Goal: Task Accomplishment & Management: Manage account settings

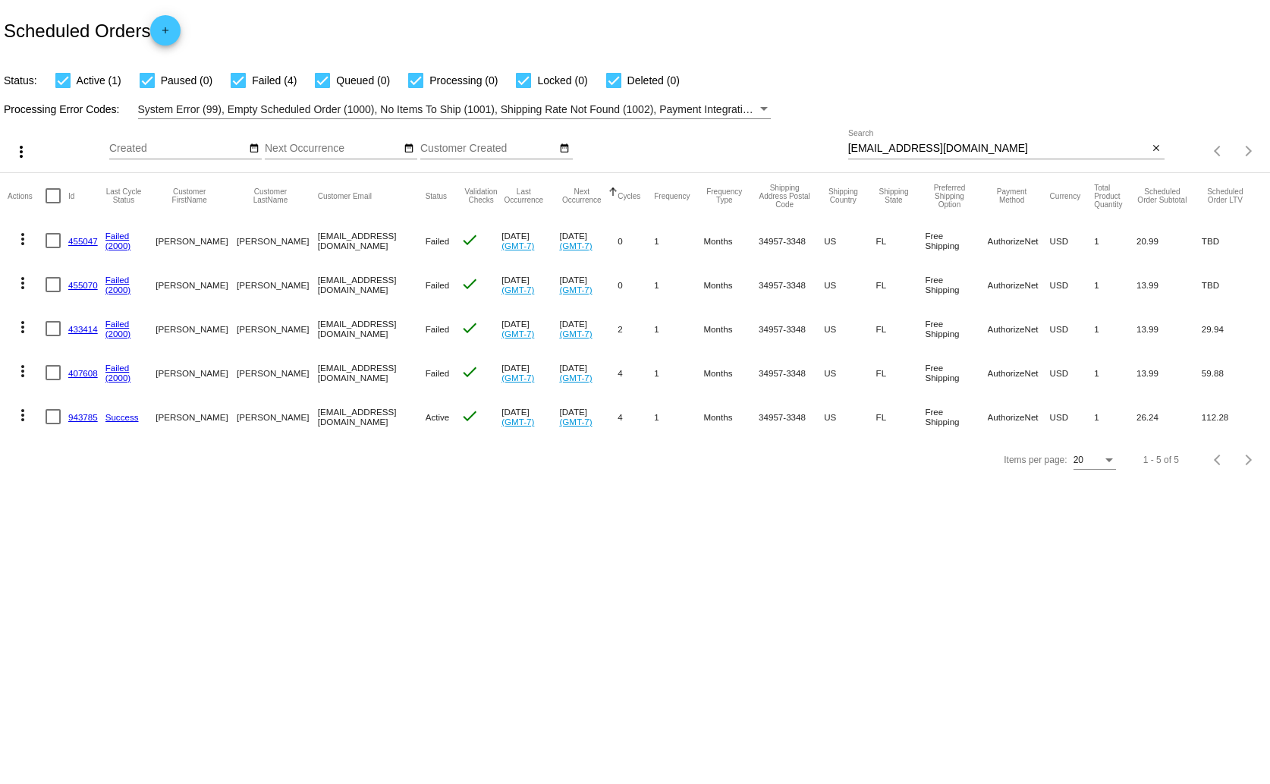
click at [878, 152] on input "[EMAIL_ADDRESS][DOMAIN_NAME]" at bounding box center [998, 149] width 300 height 12
click at [877, 150] on input "[EMAIL_ADDRESS][DOMAIN_NAME]" at bounding box center [998, 149] width 300 height 12
click at [84, 417] on link "943785" at bounding box center [83, 417] width 30 height 10
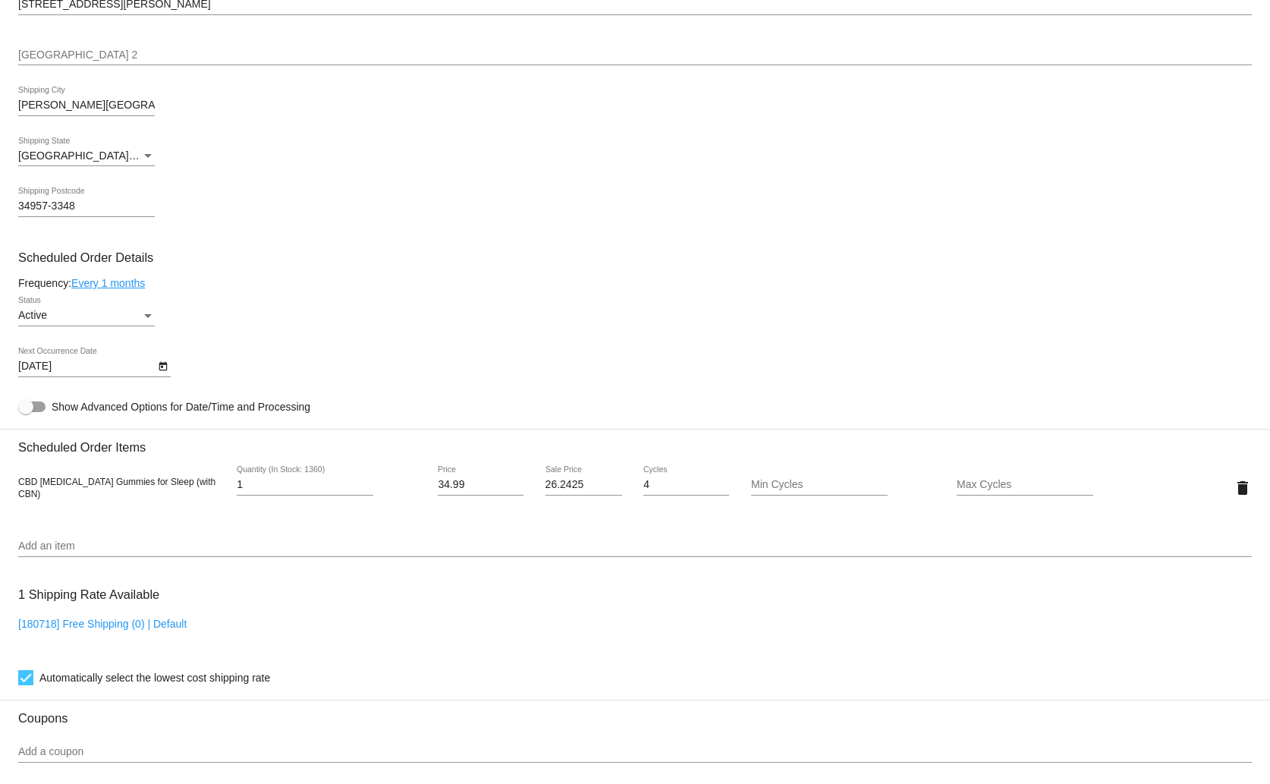
scroll to position [664, 0]
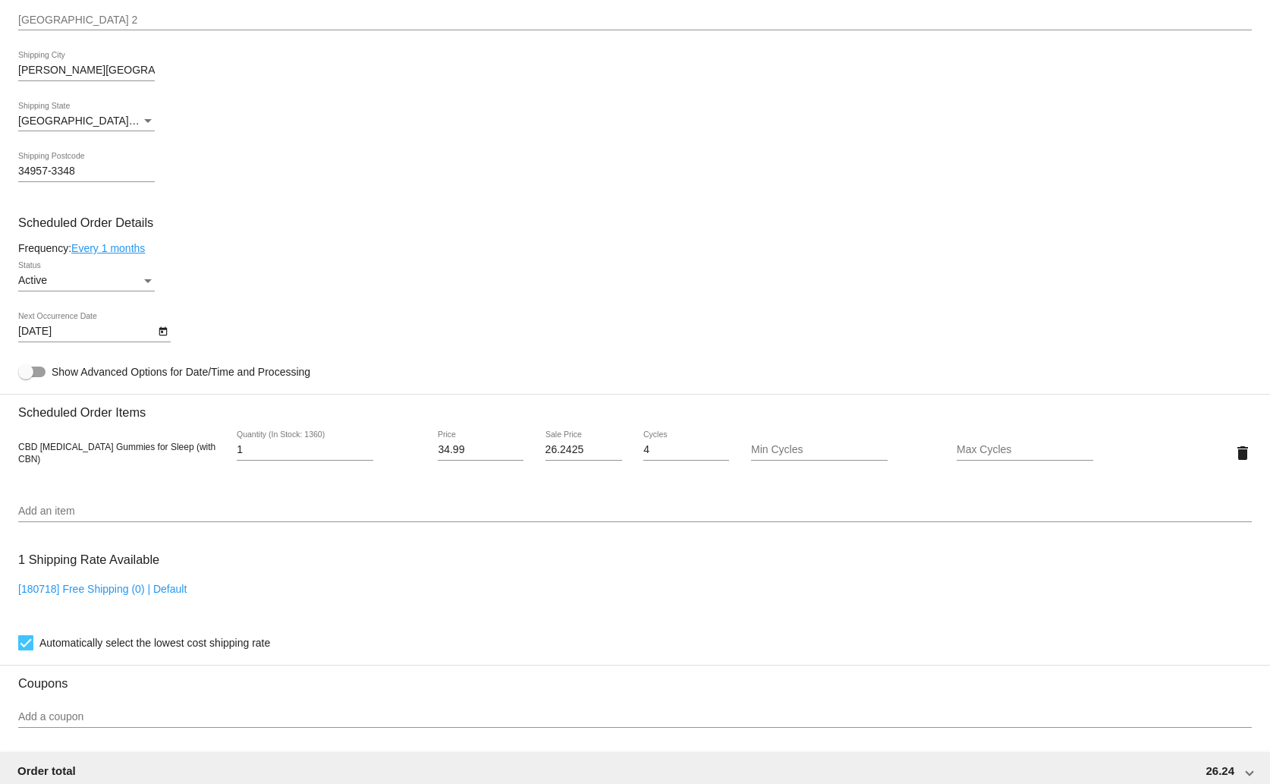
click at [162, 328] on icon "Open calendar" at bounding box center [163, 331] width 8 height 9
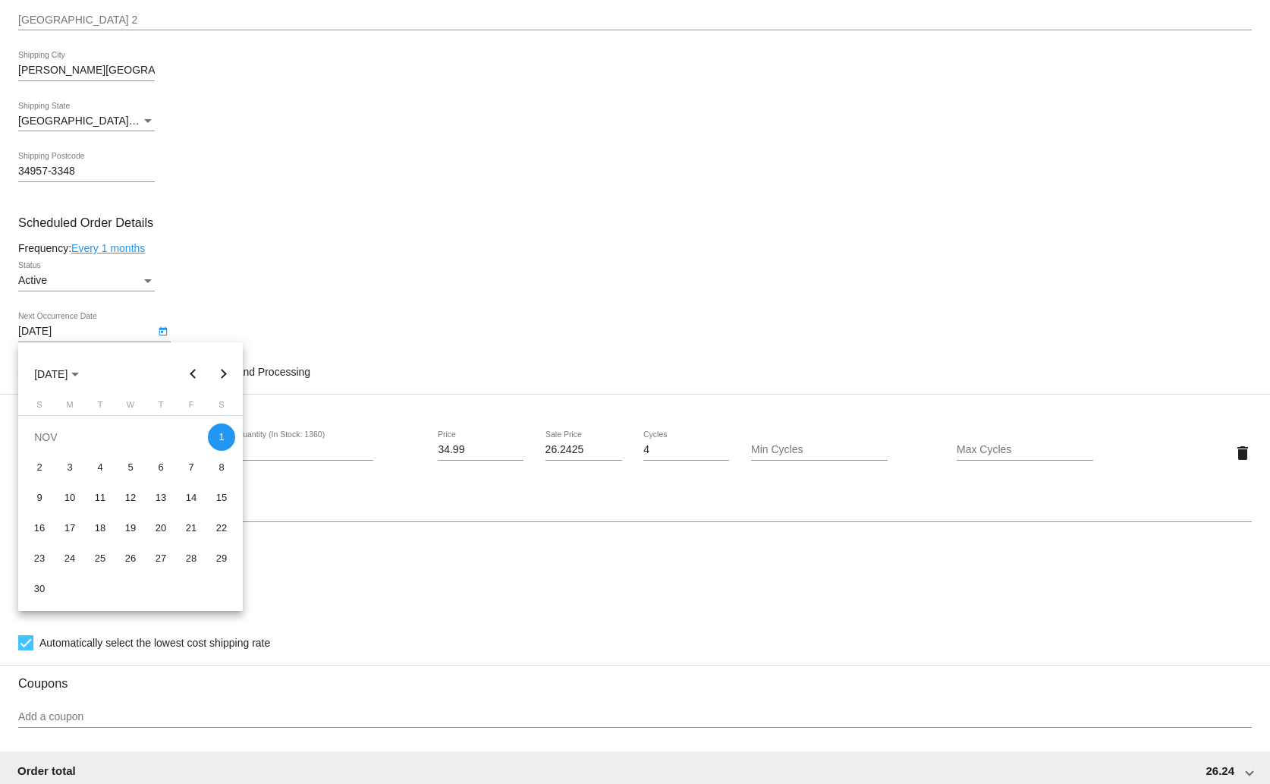
click at [219, 367] on button "Next month" at bounding box center [224, 374] width 30 height 30
click at [196, 375] on button "Previous month" at bounding box center [193, 374] width 30 height 30
click at [222, 379] on button "Next month" at bounding box center [224, 374] width 30 height 30
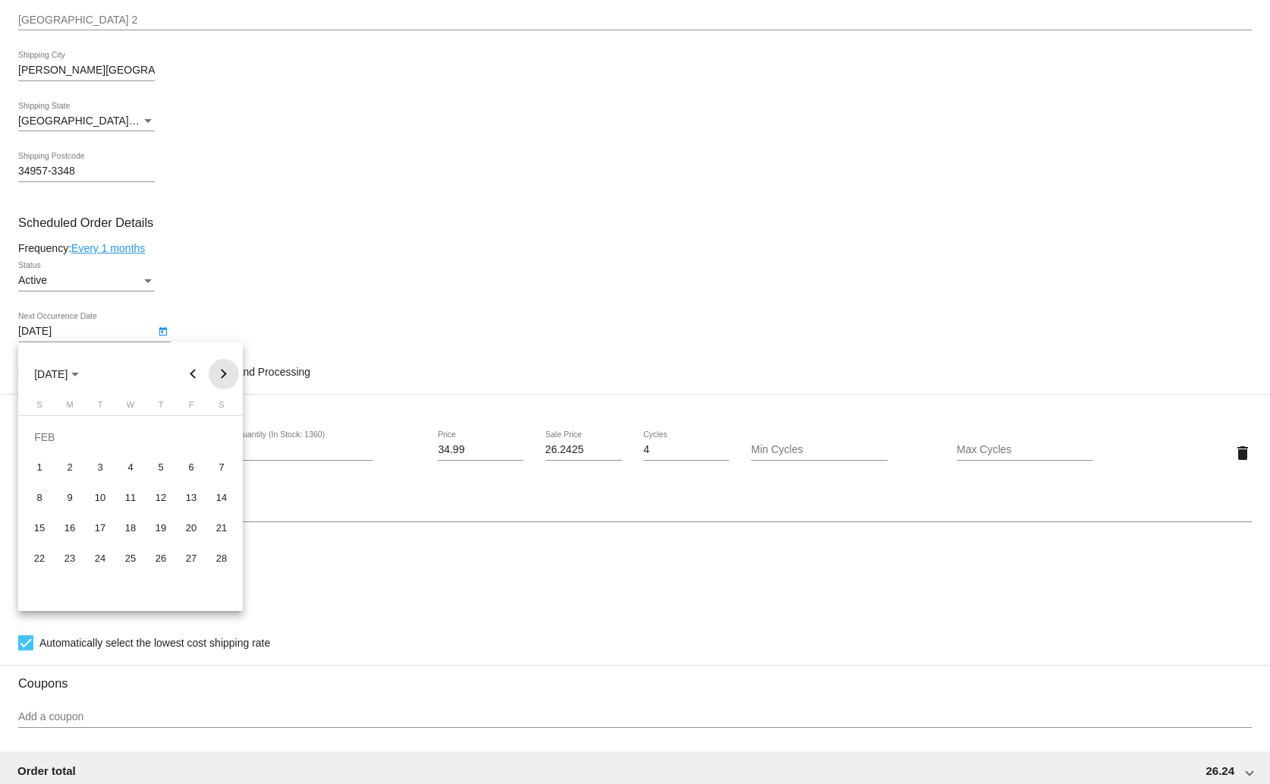
click at [222, 379] on button "Next month" at bounding box center [224, 374] width 30 height 30
click at [45, 463] on div "1" at bounding box center [39, 467] width 27 height 27
type input "[DATE]"
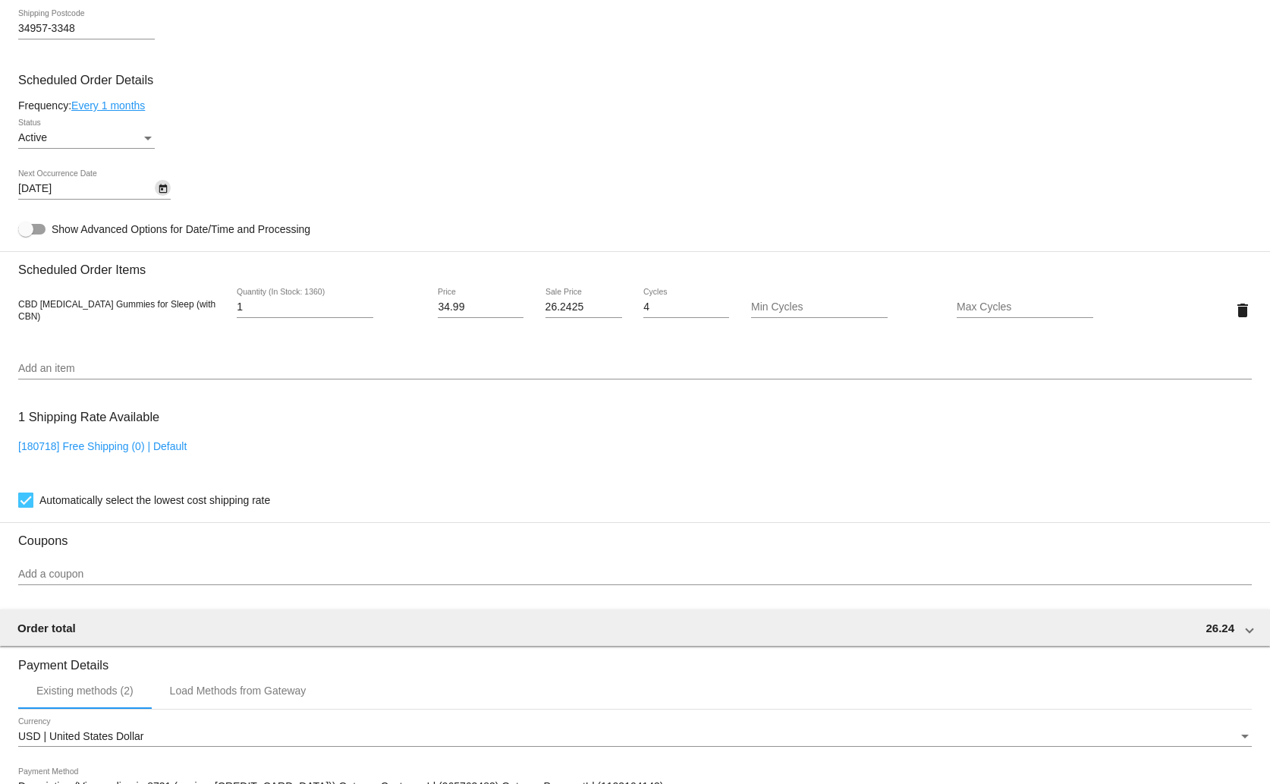
scroll to position [1055, 0]
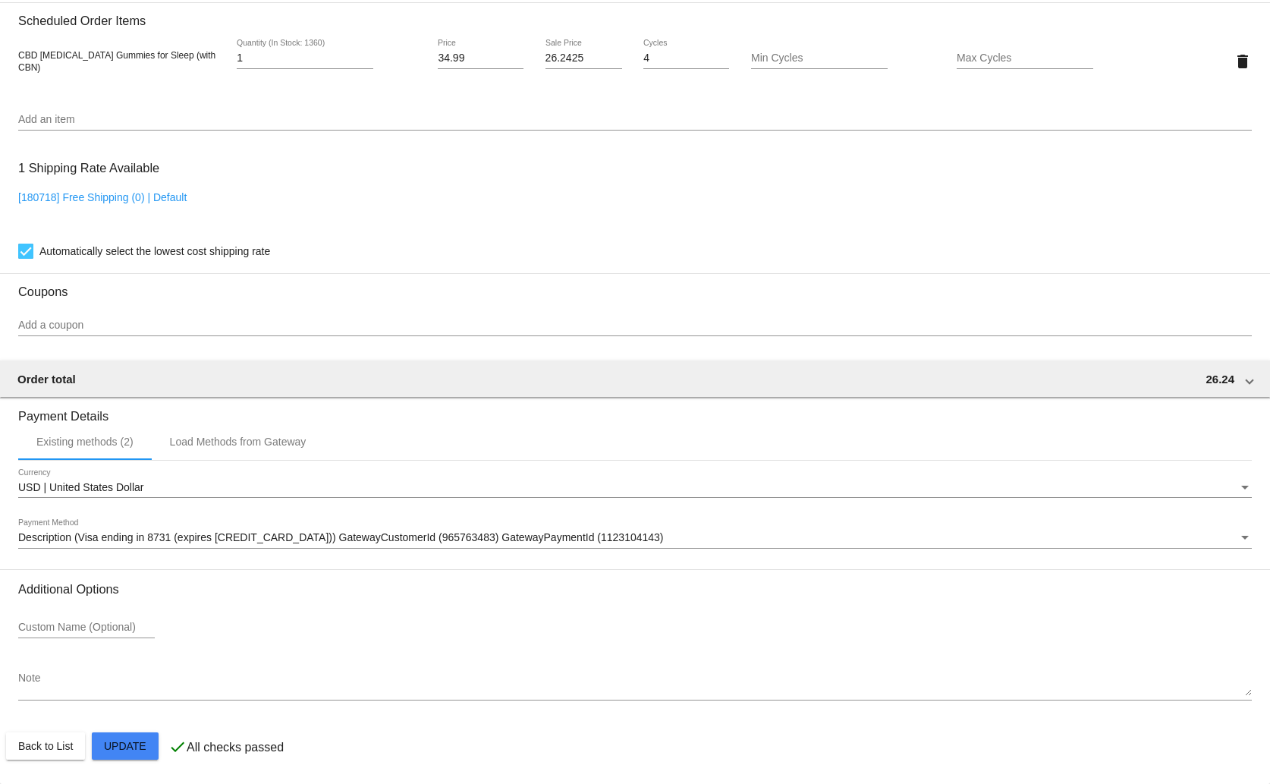
click at [134, 744] on mat-card "Customer 1534382: [PERSON_NAME] [EMAIL_ADDRESS][DOMAIN_NAME] Customer Shipping …" at bounding box center [635, 24] width 1270 height 1517
